Goal: Find specific page/section: Find specific page/section

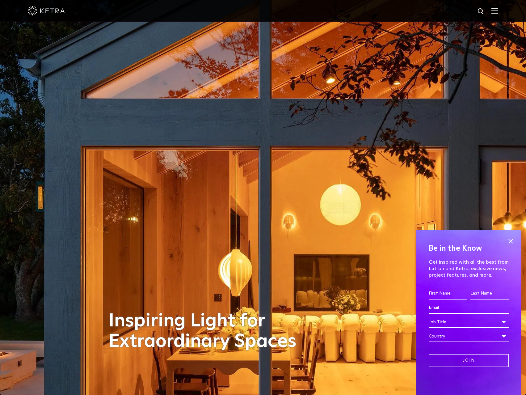
click at [514, 236] on div "Be in the Know Get inspired with all the best from Lutron and [PERSON_NAME]: ex…" at bounding box center [468, 312] width 105 height 165
click at [513, 240] on span at bounding box center [510, 240] width 9 height 9
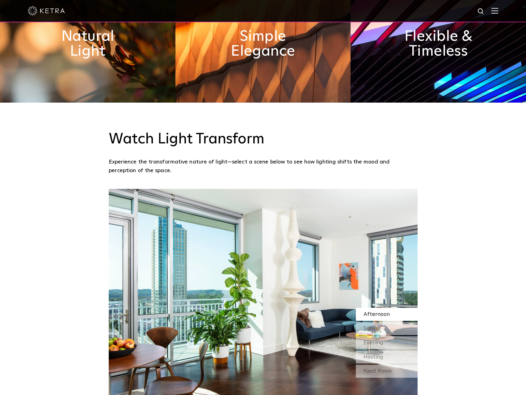
scroll to position [577, 0]
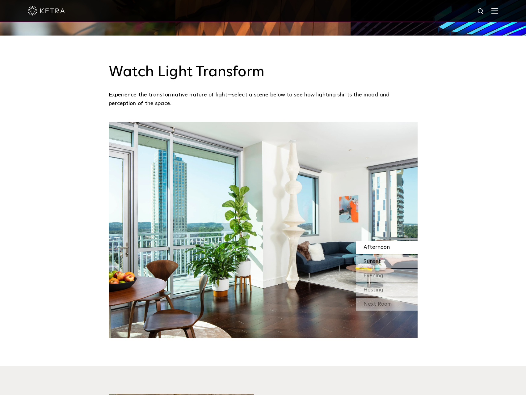
click at [381, 258] on div "Sunset" at bounding box center [387, 261] width 62 height 13
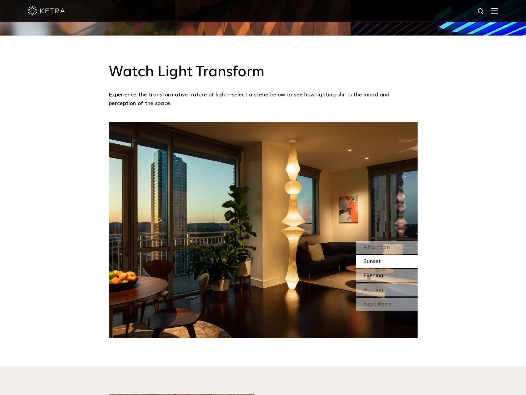
click at [382, 273] on span "Evening" at bounding box center [374, 276] width 20 height 6
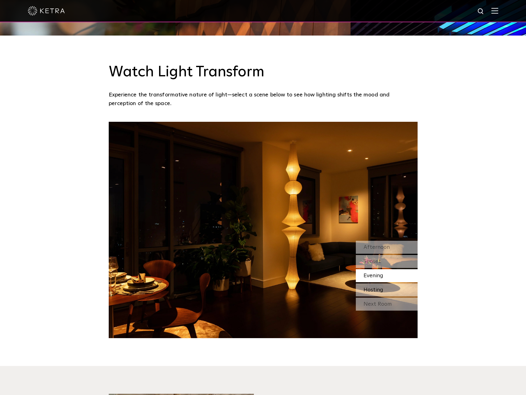
click at [385, 288] on div "Hosting" at bounding box center [387, 289] width 62 height 13
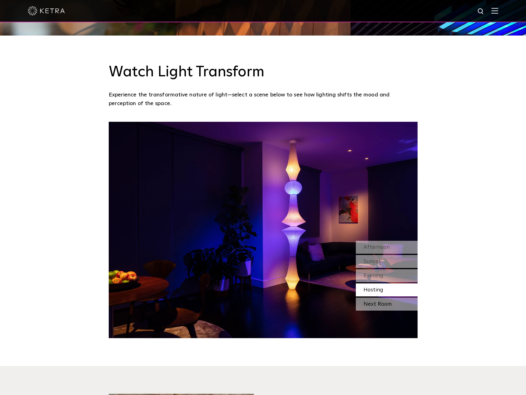
click at [383, 305] on div "Next Room" at bounding box center [387, 303] width 62 height 13
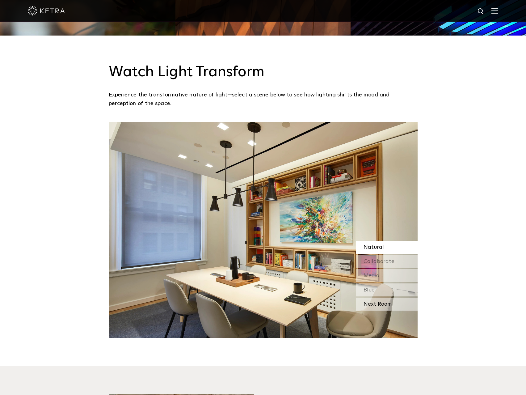
click at [377, 303] on div "Next Room" at bounding box center [387, 303] width 62 height 13
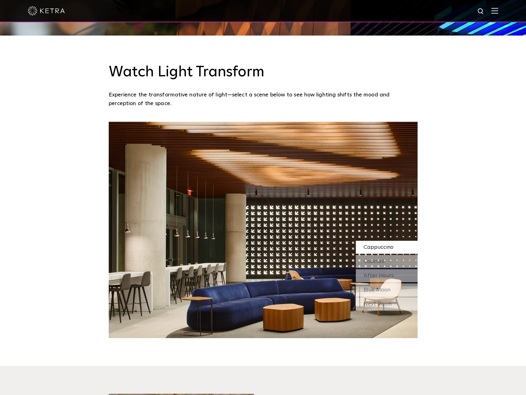
click at [377, 303] on div "Next Room" at bounding box center [387, 303] width 62 height 13
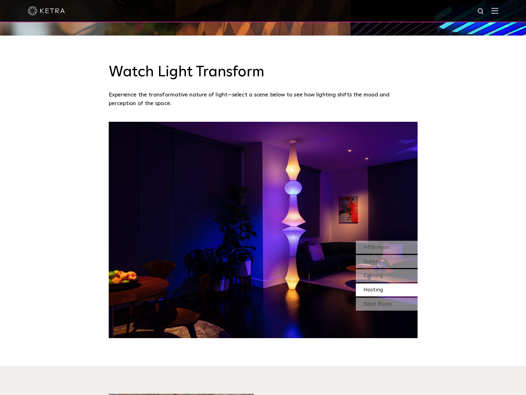
click at [377, 303] on div "Next Room" at bounding box center [387, 303] width 62 height 13
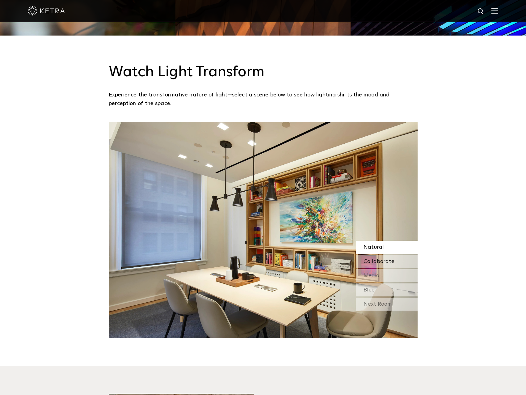
click at [377, 260] on span "Collaborate" at bounding box center [379, 262] width 31 height 6
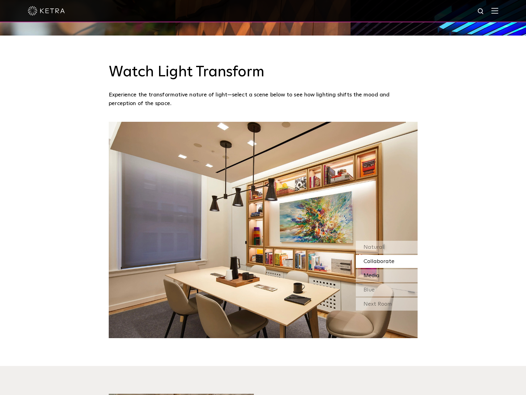
click at [381, 274] on div "Media" at bounding box center [387, 275] width 62 height 13
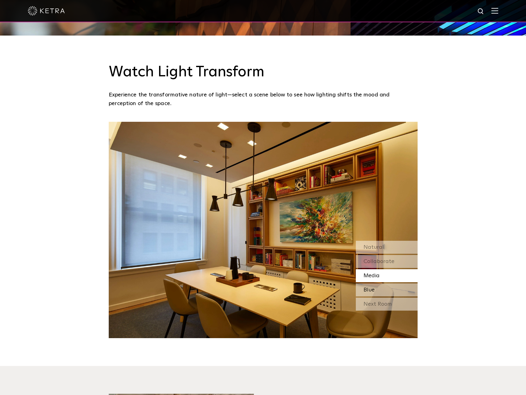
click at [383, 290] on div "Blue" at bounding box center [387, 289] width 62 height 13
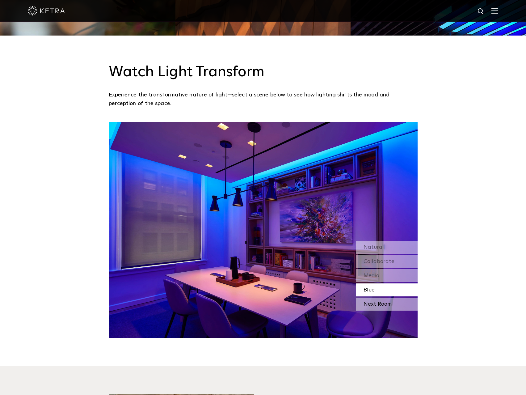
click at [378, 303] on div "Next Room" at bounding box center [387, 303] width 62 height 13
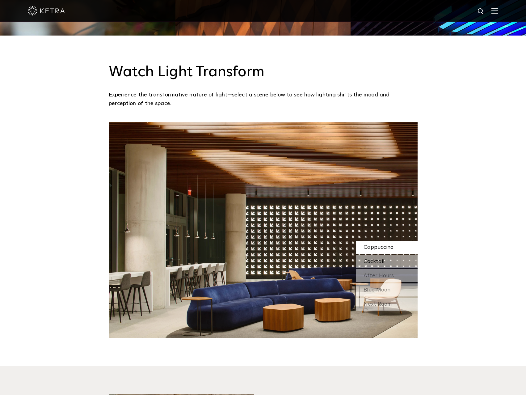
click at [372, 262] on span "Cocktail" at bounding box center [374, 262] width 21 height 6
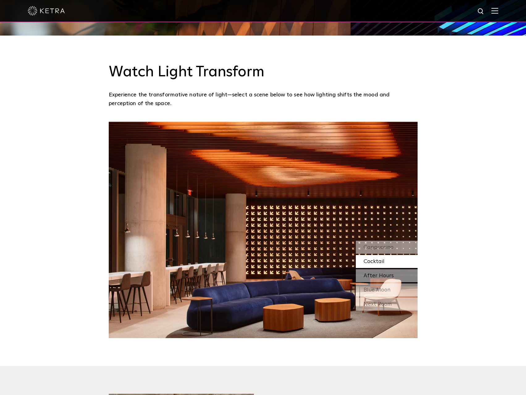
click at [377, 274] on span "After Hours" at bounding box center [379, 276] width 30 height 6
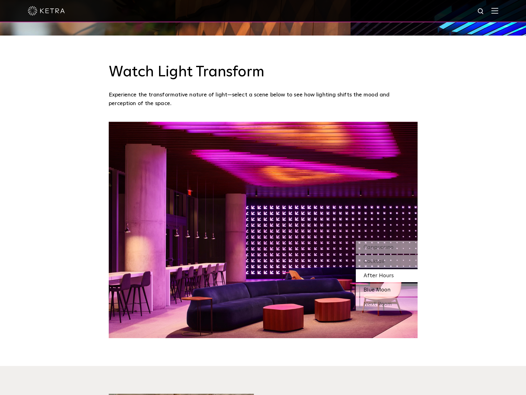
click at [379, 290] on span "Blue Moon" at bounding box center [377, 290] width 27 height 6
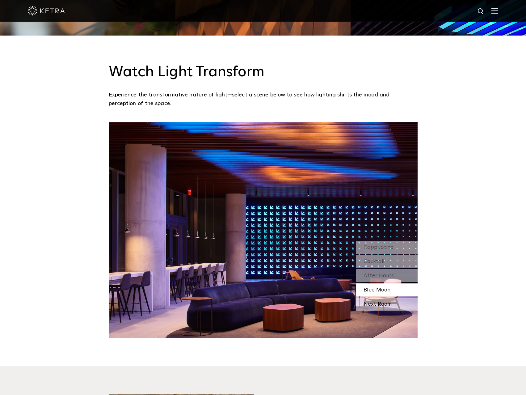
click at [378, 307] on div "Next Room" at bounding box center [387, 303] width 62 height 13
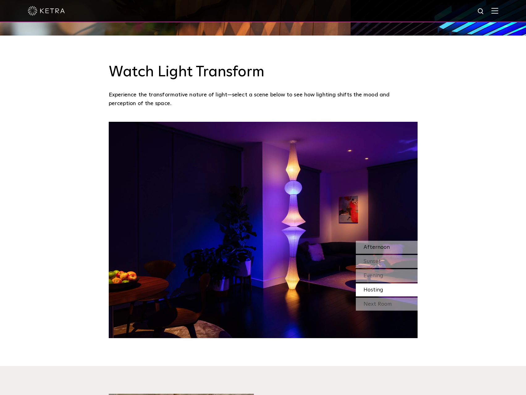
click at [382, 250] on span "Afternoon" at bounding box center [377, 247] width 26 height 6
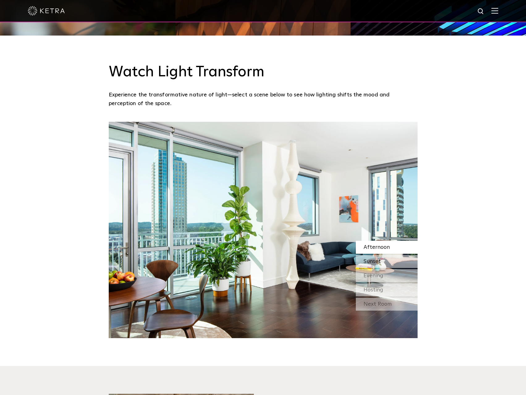
click at [385, 259] on div "Sunset" at bounding box center [387, 261] width 62 height 13
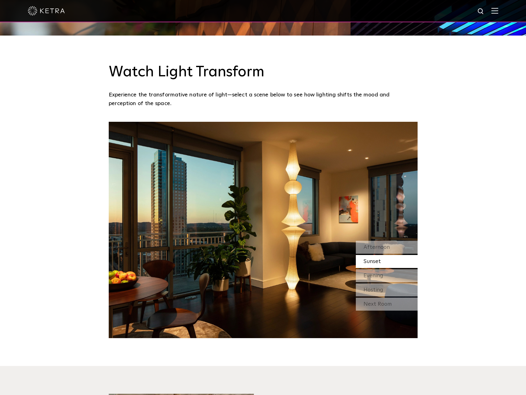
click at [384, 267] on div "Sunset" at bounding box center [387, 261] width 62 height 13
click at [20, 220] on div "Watch Light Transform Experience the transformative nature of light—select a sc…" at bounding box center [263, 187] width 526 height 302
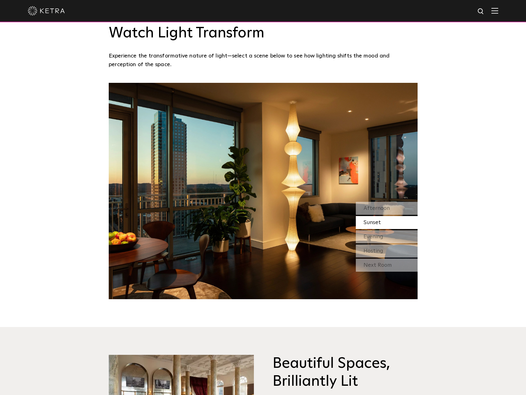
scroll to position [0, 0]
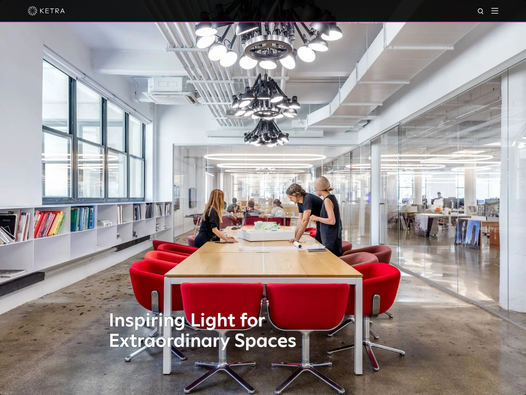
drag, startPoint x: 41, startPoint y: 144, endPoint x: 31, endPoint y: 37, distance: 107.7
click at [495, 10] on div at bounding box center [263, 11] width 470 height 22
click at [497, 10] on img at bounding box center [494, 11] width 7 height 6
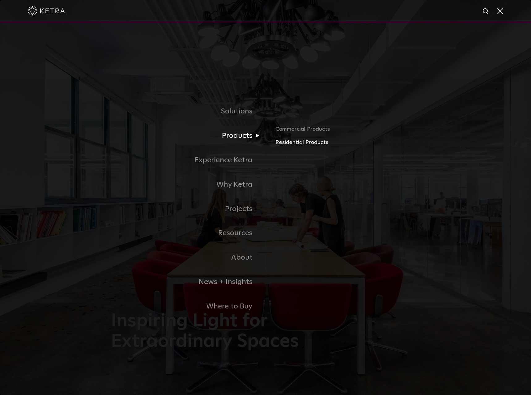
click at [307, 144] on link "Residential Products" at bounding box center [347, 142] width 145 height 9
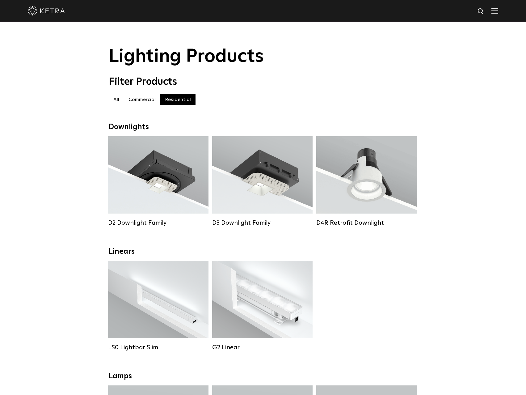
drag, startPoint x: 73, startPoint y: 130, endPoint x: 73, endPoint y: 125, distance: 4.9
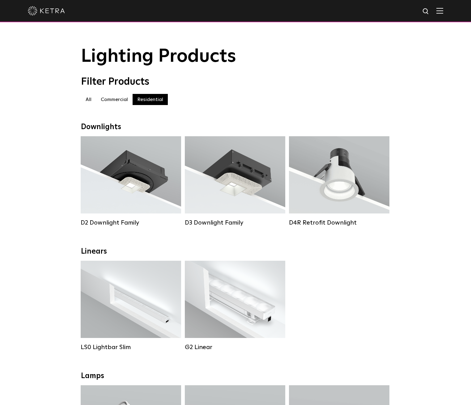
drag, startPoint x: 40, startPoint y: 61, endPoint x: 40, endPoint y: 56, distance: 5.6
click at [40, 61] on div "Lighting Products" at bounding box center [235, 56] width 471 height 20
drag, startPoint x: 25, startPoint y: 84, endPoint x: 24, endPoint y: 81, distance: 3.6
click at [25, 84] on div "Filter Products All All Commercial Residential" at bounding box center [235, 93] width 471 height 35
